Goal: Find specific fact: Find specific fact

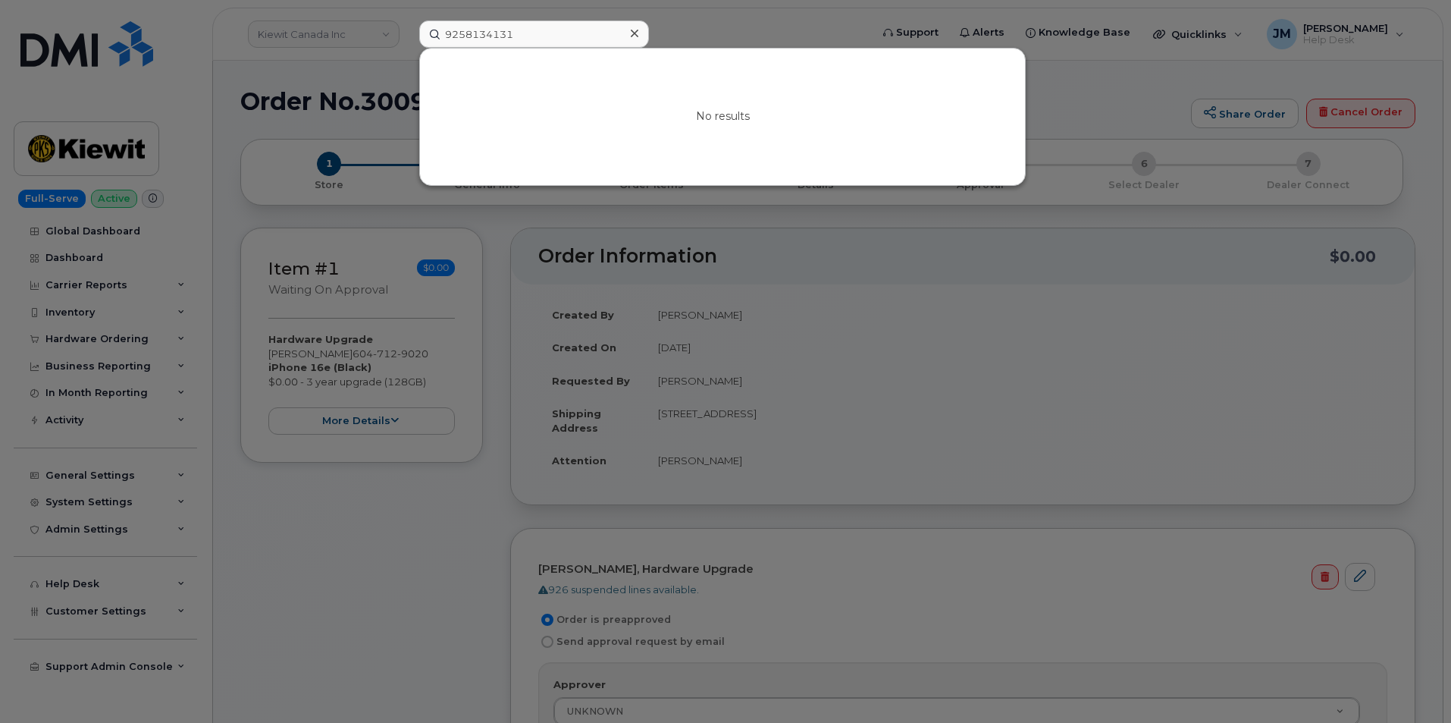
drag, startPoint x: 517, startPoint y: 33, endPoint x: 419, endPoint y: 30, distance: 98.6
click at [419, 30] on div "9258134131 No results" at bounding box center [640, 33] width 466 height 27
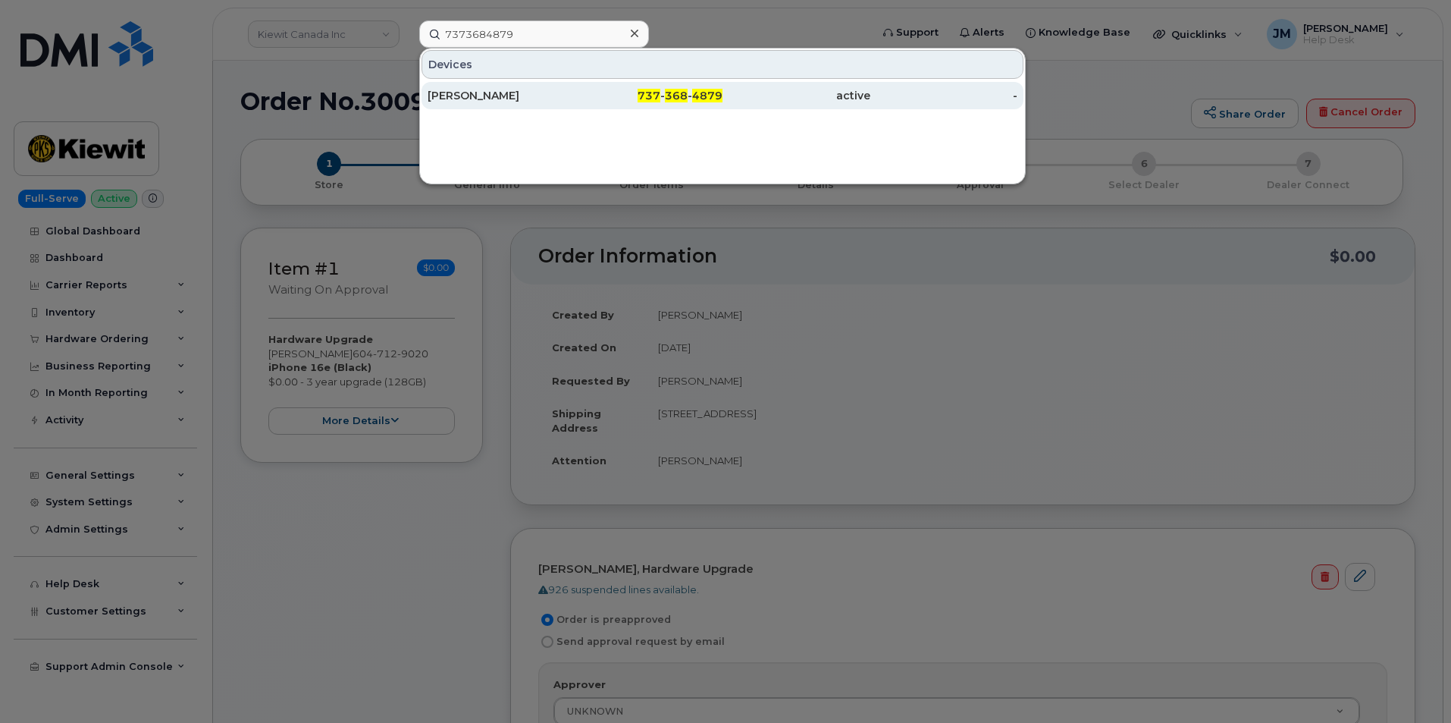
type input "7373684879"
click at [483, 93] on div "[PERSON_NAME]" at bounding box center [502, 95] width 148 height 15
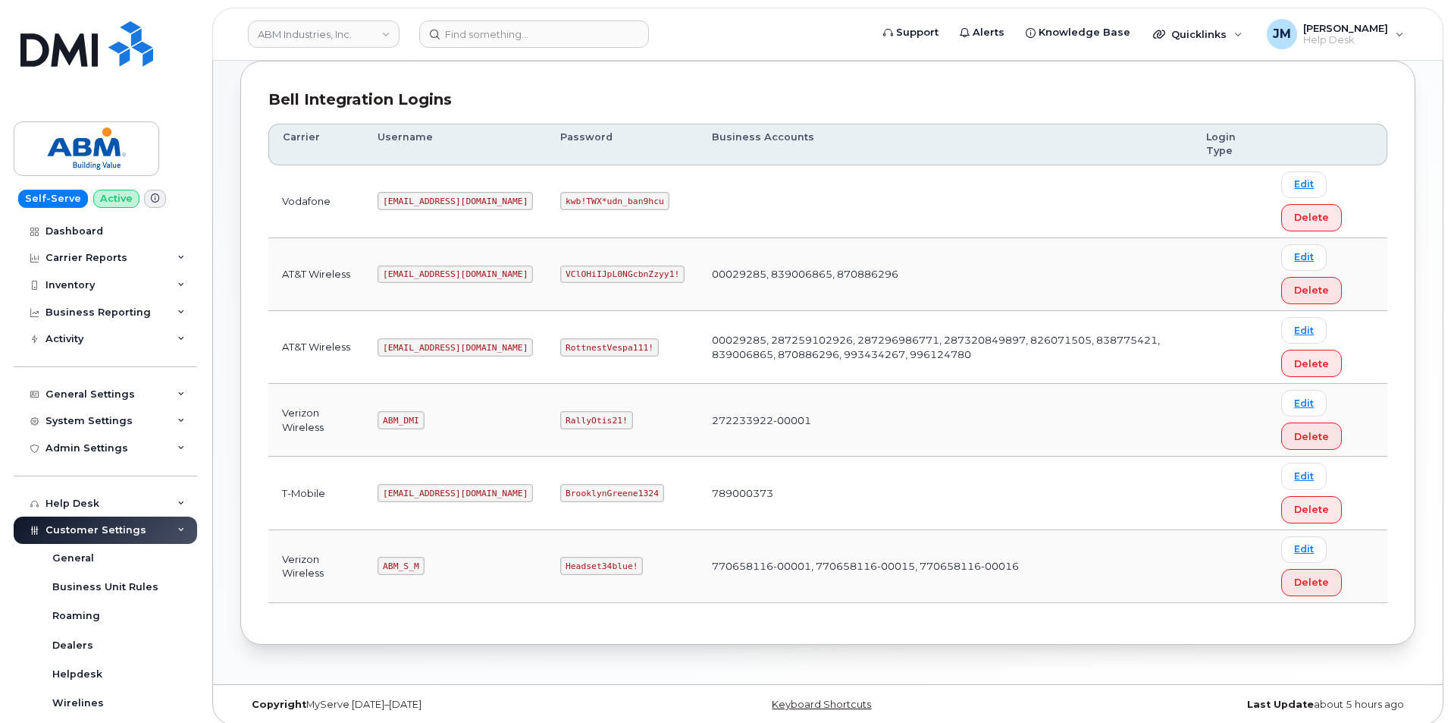
scroll to position [206, 0]
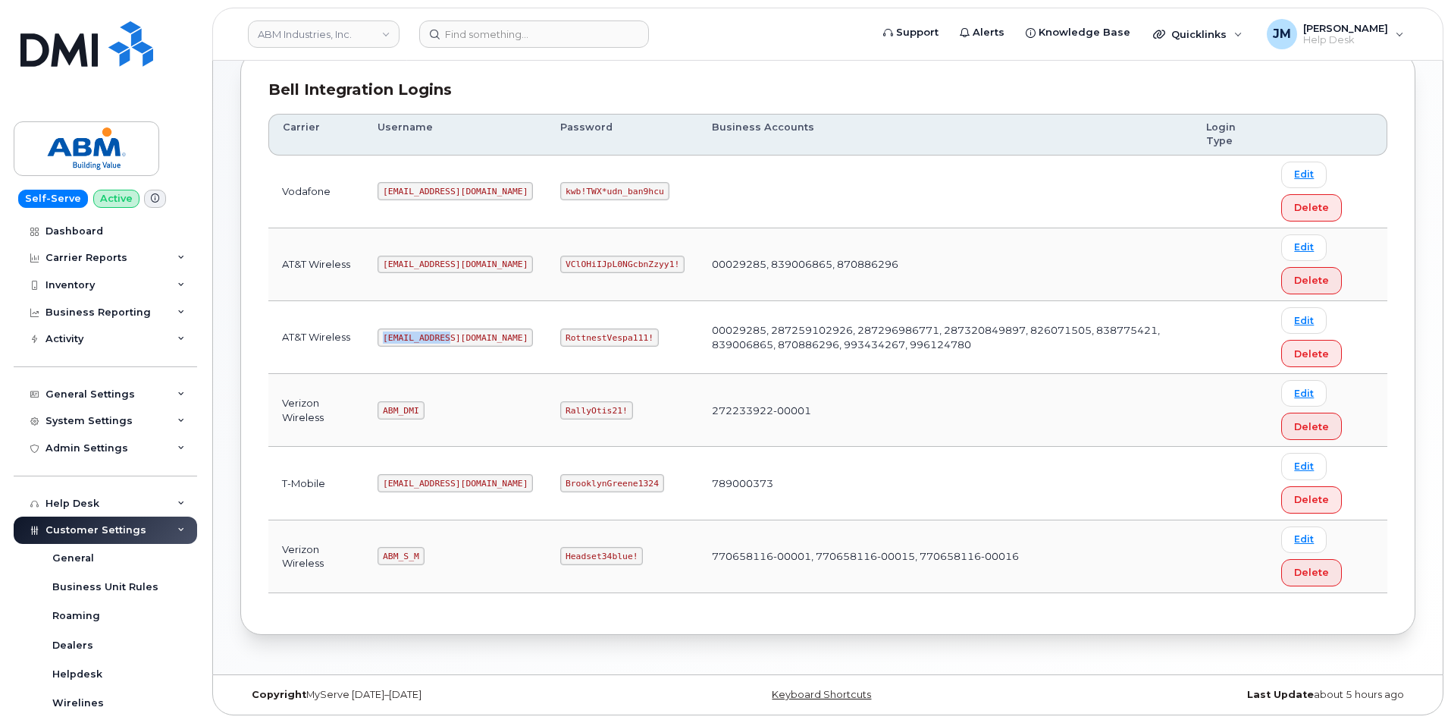
drag, startPoint x: 447, startPoint y: 337, endPoint x: 369, endPoint y: 344, distance: 78.3
click at [369, 344] on td "abm@dminc.com" at bounding box center [455, 337] width 183 height 73
copy code "abm@dminc.com"
drag, startPoint x: 593, startPoint y: 336, endPoint x: 504, endPoint y: 343, distance: 89.0
click at [547, 343] on td "RottnestVespa111!" at bounding box center [623, 337] width 152 height 73
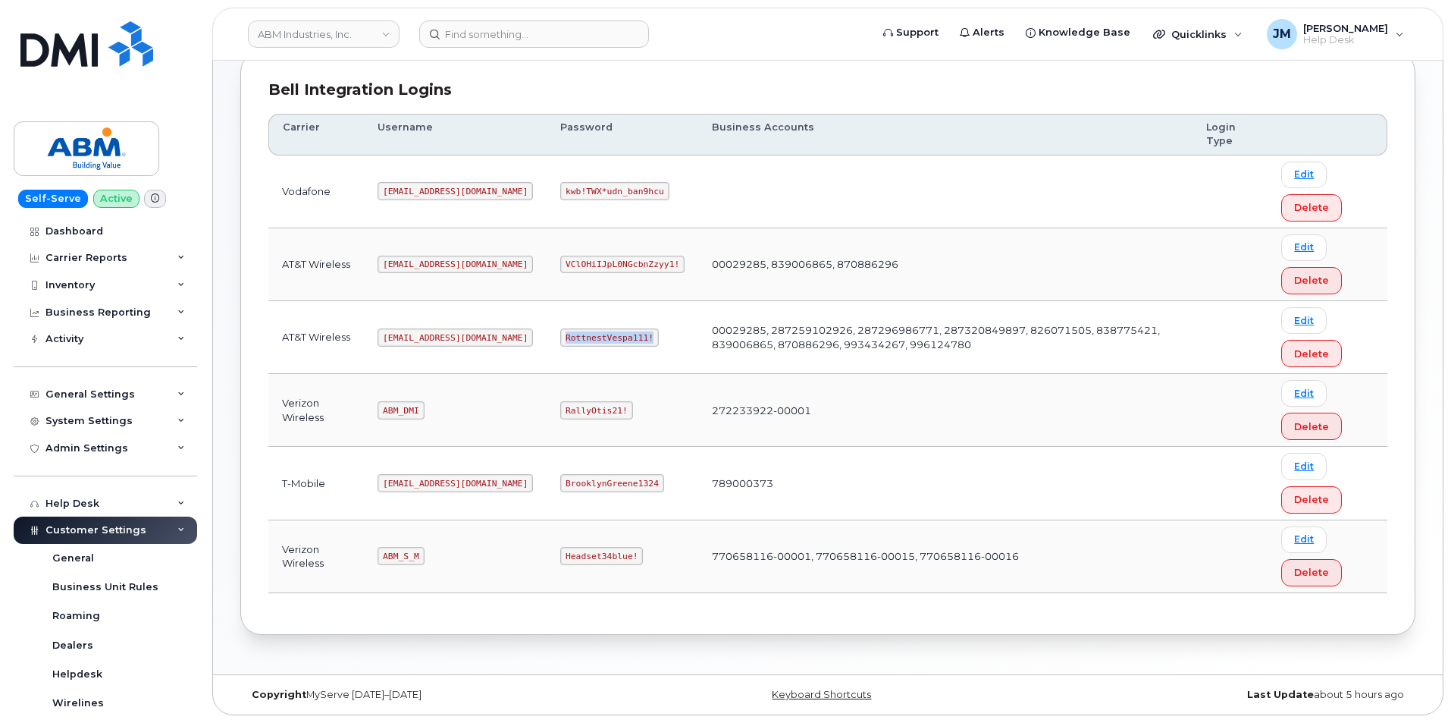
copy code "RottnestVespa111!"
